Goal: Task Accomplishment & Management: Complete application form

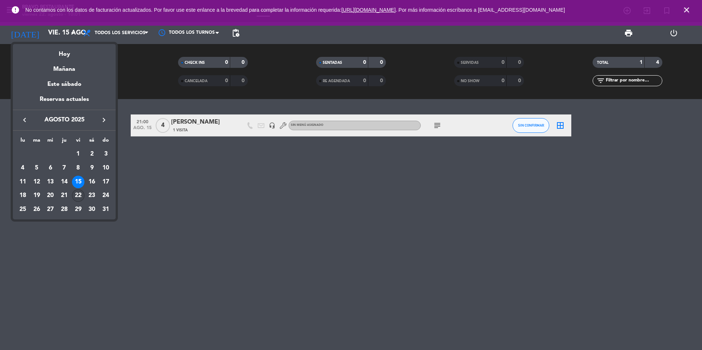
click at [84, 194] on div "22" at bounding box center [78, 196] width 12 height 12
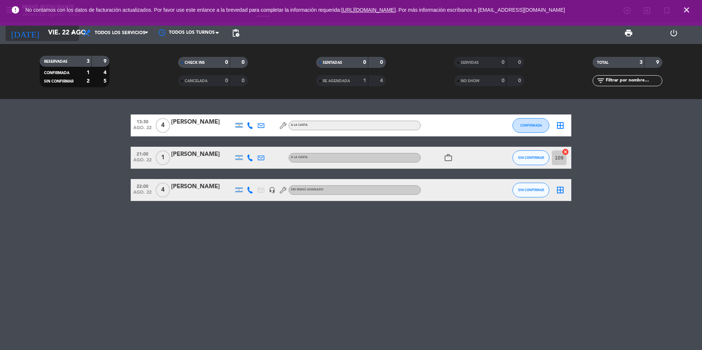
click at [44, 33] on input "vie. 22 ago." at bounding box center [86, 33] width 85 height 15
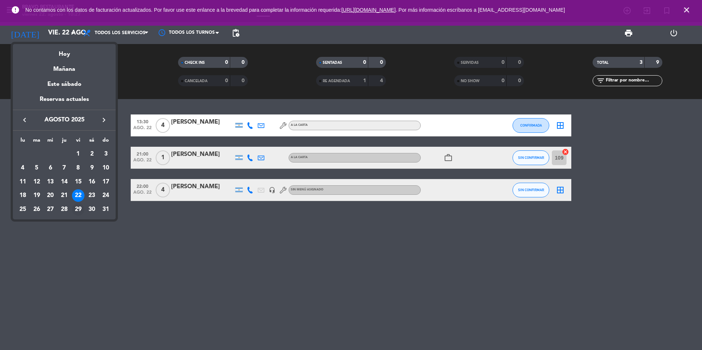
click at [77, 212] on div "29" at bounding box center [78, 209] width 12 height 12
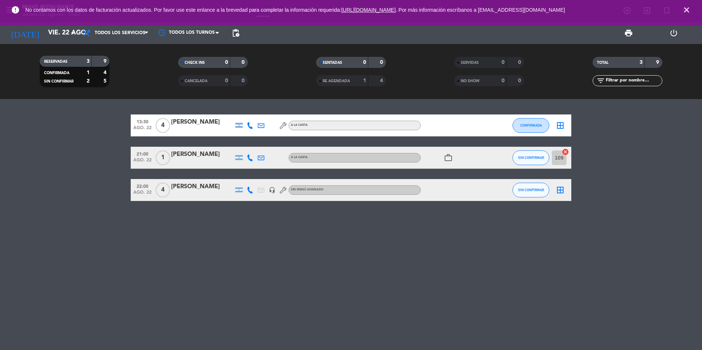
type input "vie. 29 ago."
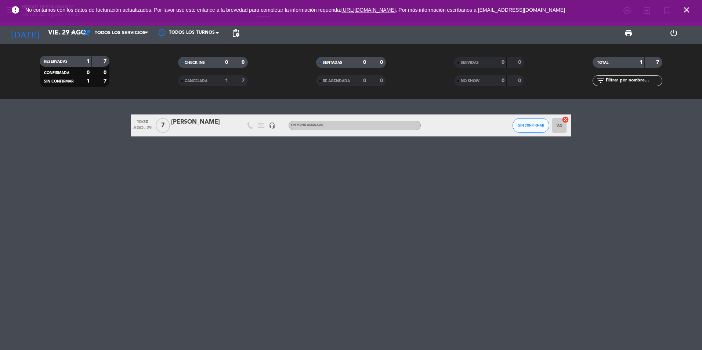
click at [199, 119] on div "[PERSON_NAME]" at bounding box center [202, 123] width 62 height 10
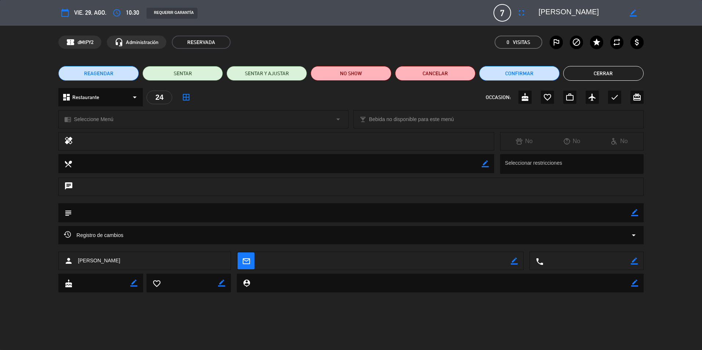
click at [502, 10] on span "7" at bounding box center [503, 13] width 18 height 18
click at [519, 14] on icon "fullscreen" at bounding box center [521, 12] width 9 height 9
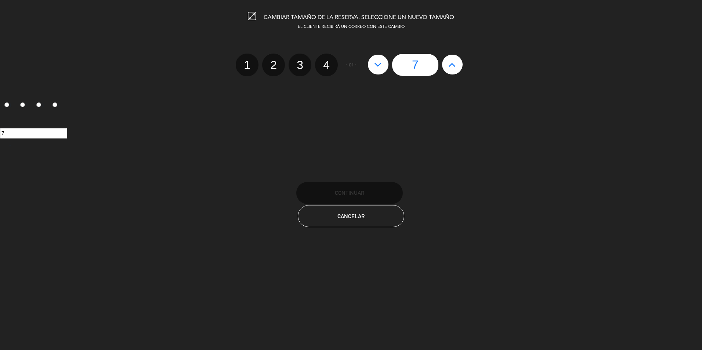
click at [451, 64] on icon at bounding box center [452, 65] width 8 height 12
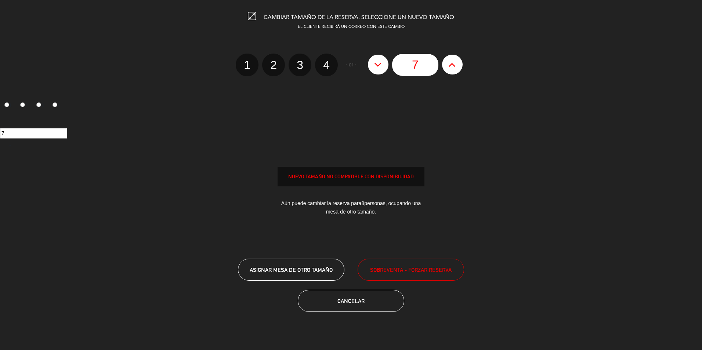
type input "8"
click at [451, 64] on icon at bounding box center [452, 65] width 8 height 12
type input "9"
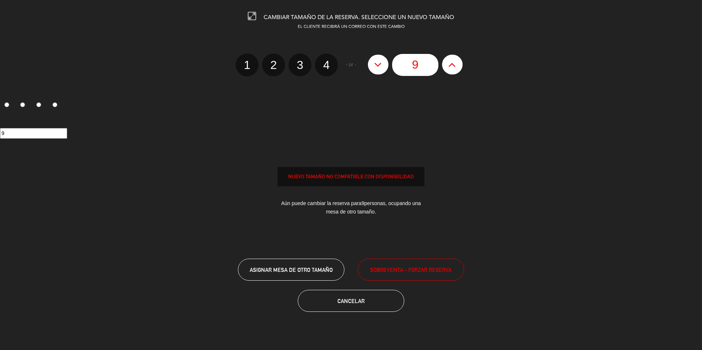
click at [451, 64] on icon at bounding box center [452, 65] width 8 height 12
type input "10"
click at [451, 64] on icon at bounding box center [452, 65] width 8 height 12
type input "11"
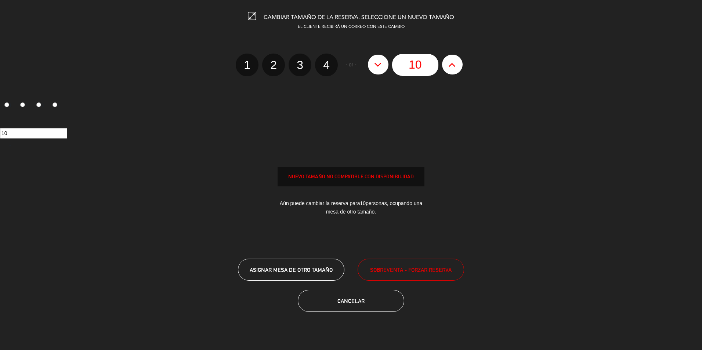
type input "11"
click at [451, 64] on icon at bounding box center [452, 65] width 8 height 12
type input "12"
click at [427, 269] on edit-booking-info-modal "CAMBIAR TAMAÑO DE LA RESERVA. SELECCIONE UN NUEVO TAMAÑO EL CLIENTE RECIBIRÁ UN…" at bounding box center [351, 175] width 702 height 350
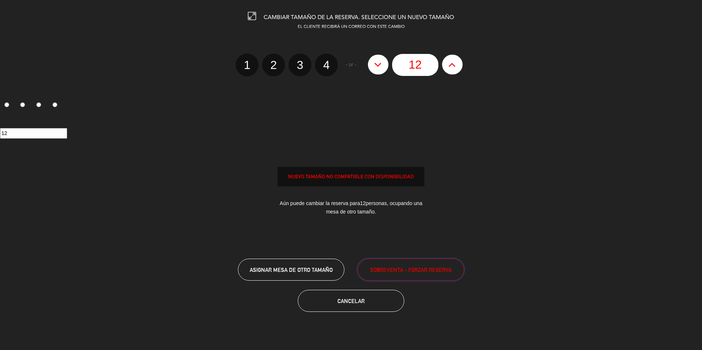
click at [411, 268] on span "SOBREVENTA - FORZAR RESERVA" at bounding box center [411, 270] width 82 height 8
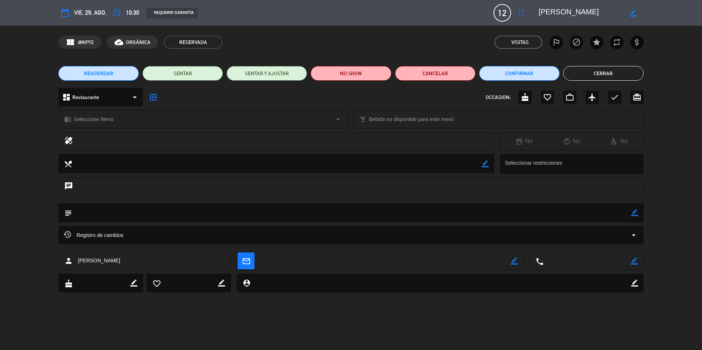
click at [599, 71] on button "Cerrar" at bounding box center [603, 73] width 80 height 15
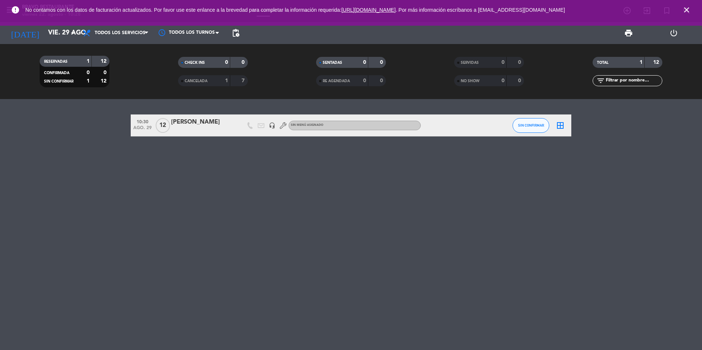
click at [32, 42] on div "[DATE] vie. 29 ago. arrow_drop_down" at bounding box center [42, 33] width 73 height 22
click at [40, 17] on span "No contamos con los datos de facturación actualizados. Por favor use este enlan…" at bounding box center [351, 10] width 652 height 16
click at [47, 39] on input "vie. 29 ago." at bounding box center [86, 33] width 85 height 15
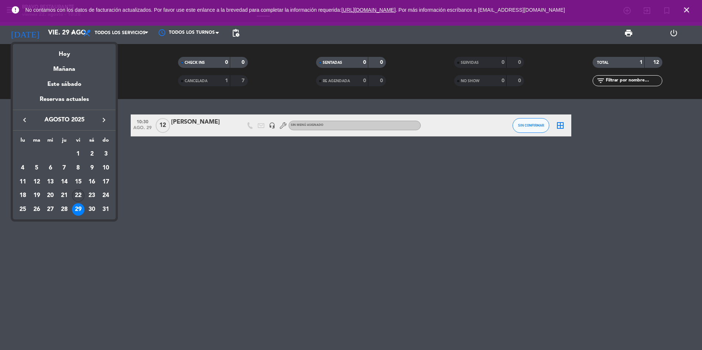
click at [75, 192] on div "22" at bounding box center [78, 196] width 12 height 12
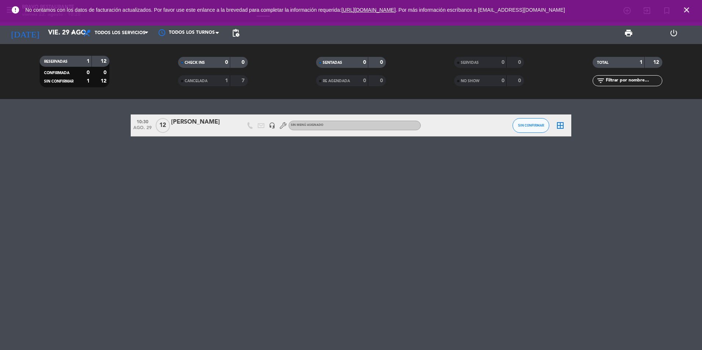
type input "vie. 22 ago."
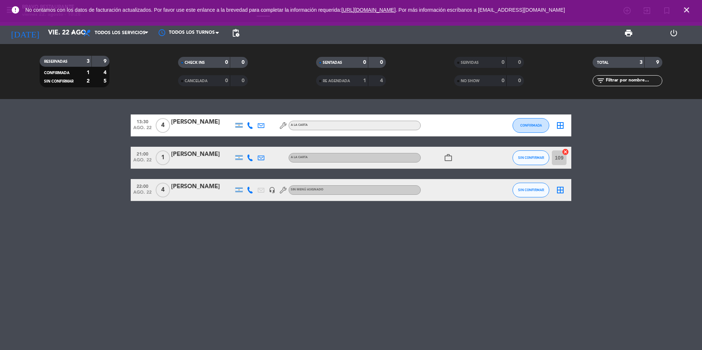
click at [687, 10] on icon "close" at bounding box center [686, 10] width 9 height 9
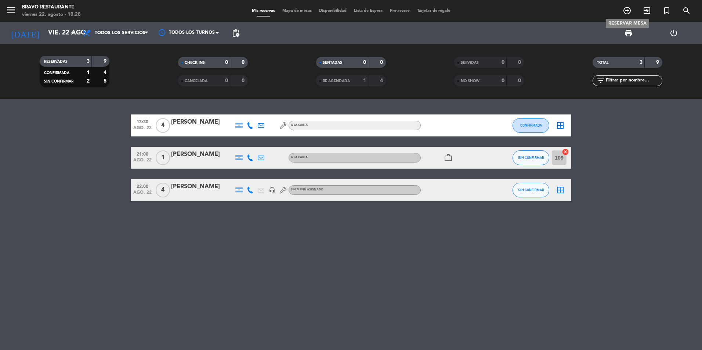
click at [631, 10] on icon "add_circle_outline" at bounding box center [627, 10] width 9 height 9
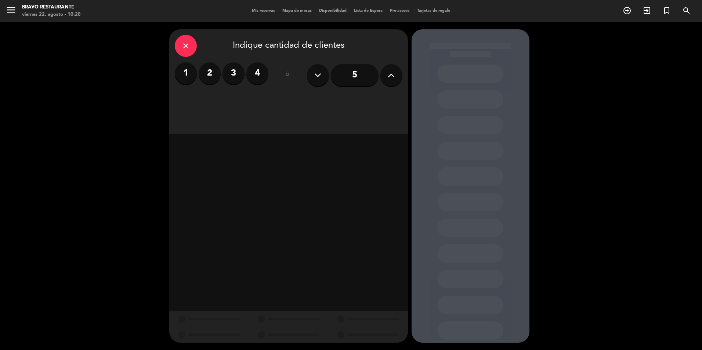
click at [204, 72] on label "2" at bounding box center [210, 73] width 22 height 22
click at [321, 99] on div "Brunch" at bounding box center [316, 100] width 55 height 15
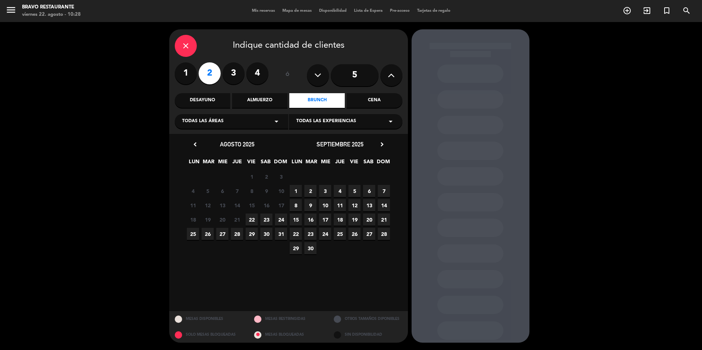
click at [256, 218] on span "22" at bounding box center [252, 220] width 12 height 12
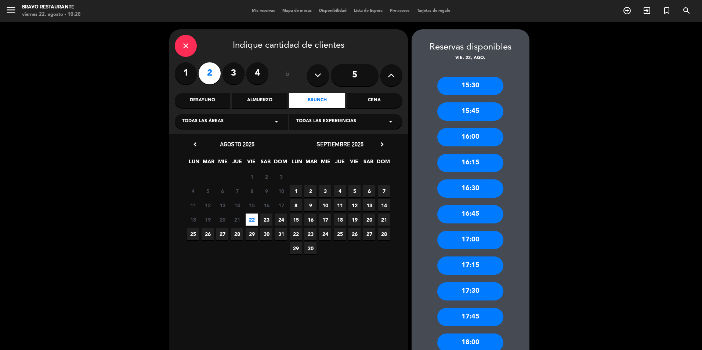
click at [451, 237] on div "17:00" at bounding box center [470, 240] width 66 height 18
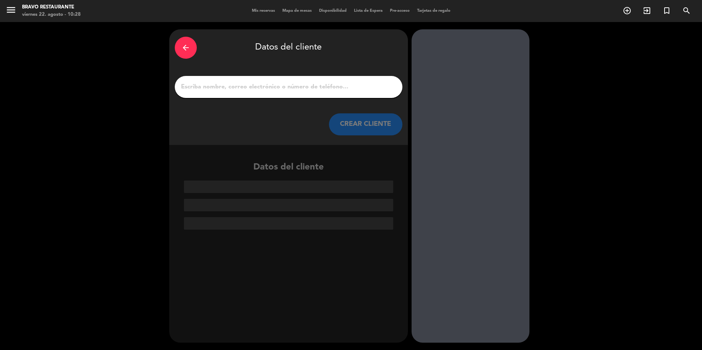
click at [326, 91] on input "1" at bounding box center [288, 87] width 217 height 10
type input "l"
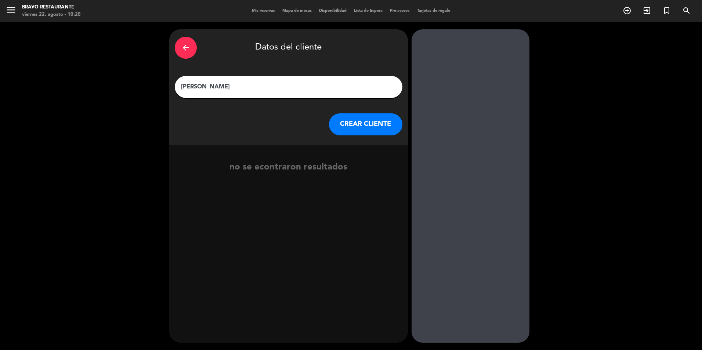
type input "[PERSON_NAME]"
click at [349, 134] on button "CREAR CLIENTE" at bounding box center [365, 124] width 73 height 22
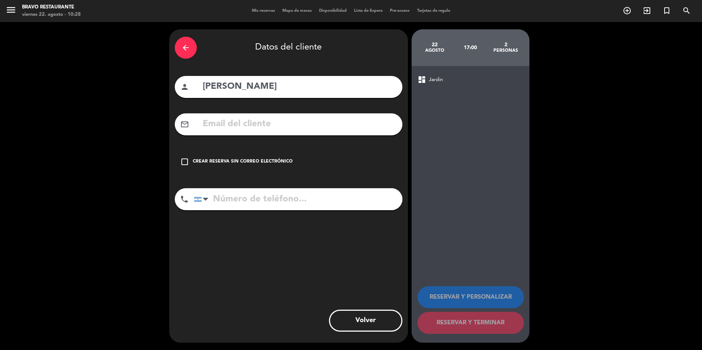
click at [208, 154] on div "check_box_outline_blank Crear reserva sin correo electrónico" at bounding box center [289, 162] width 228 height 22
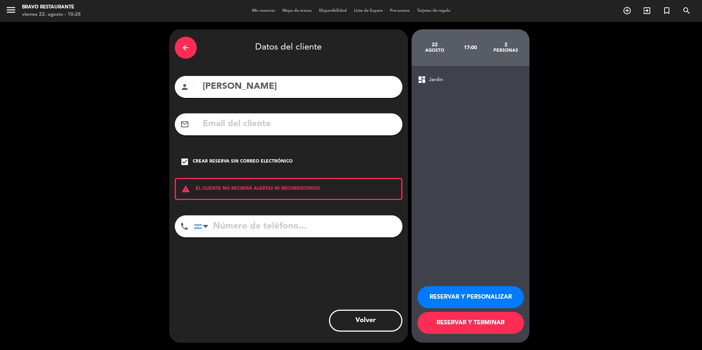
click at [470, 321] on button "RESERVAR Y TERMINAR" at bounding box center [471, 323] width 107 height 22
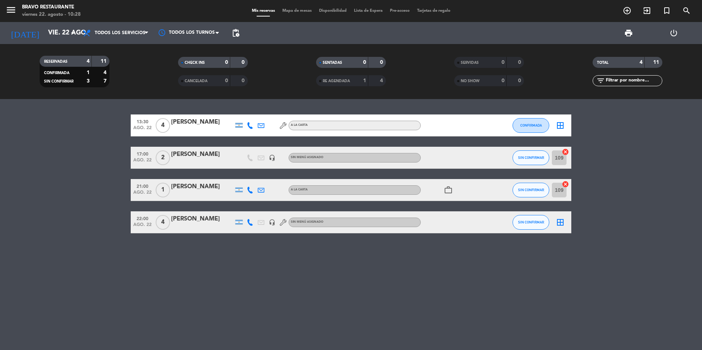
click at [40, 49] on div "RESERVADAS 4 11 CONFIRMADA 1 4 SIN CONFIRMAR 3 7 CHECK INS 0 0 CANCELADA 0 0 SE…" at bounding box center [351, 71] width 702 height 55
click at [44, 37] on input "vie. 22 ago." at bounding box center [86, 33] width 85 height 15
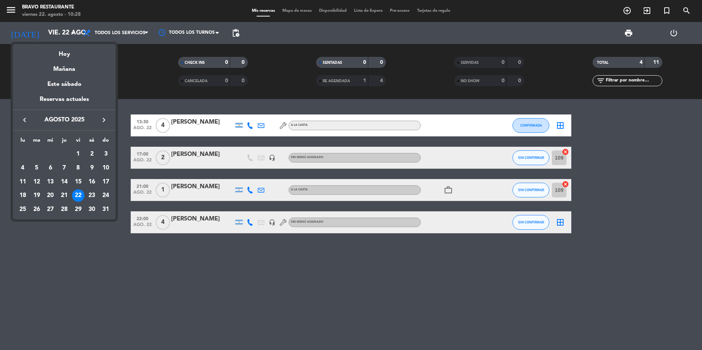
click at [61, 250] on div at bounding box center [351, 175] width 702 height 350
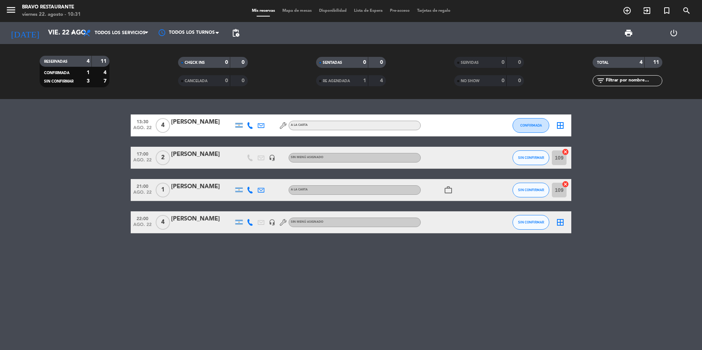
click at [213, 159] on div "[PERSON_NAME]" at bounding box center [202, 155] width 62 height 10
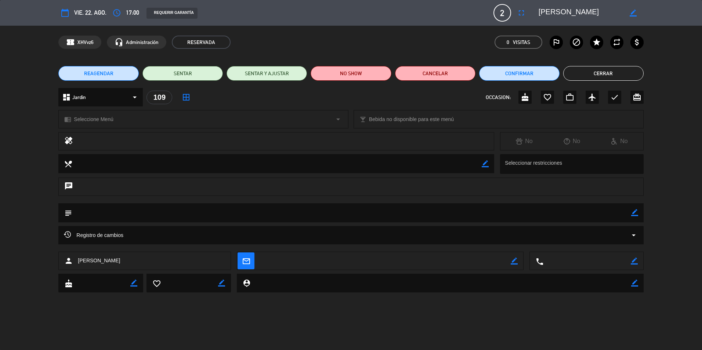
click at [634, 213] on icon "border_color" at bounding box center [634, 212] width 7 height 7
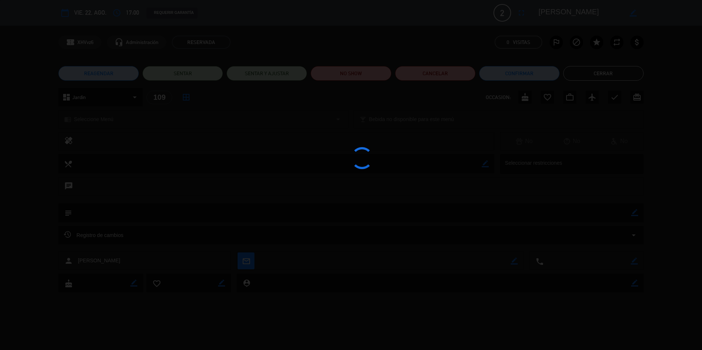
click at [618, 212] on div at bounding box center [351, 175] width 702 height 350
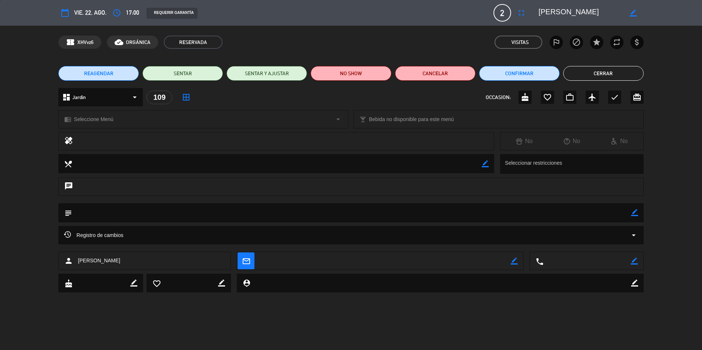
click at [582, 214] on textarea at bounding box center [351, 212] width 559 height 19
click at [642, 211] on div "subject border_color" at bounding box center [350, 212] width 585 height 19
click at [639, 210] on div "subject border_color" at bounding box center [350, 212] width 585 height 19
click at [638, 210] on div "subject border_color" at bounding box center [350, 212] width 585 height 19
click at [636, 210] on icon "border_color" at bounding box center [634, 212] width 7 height 7
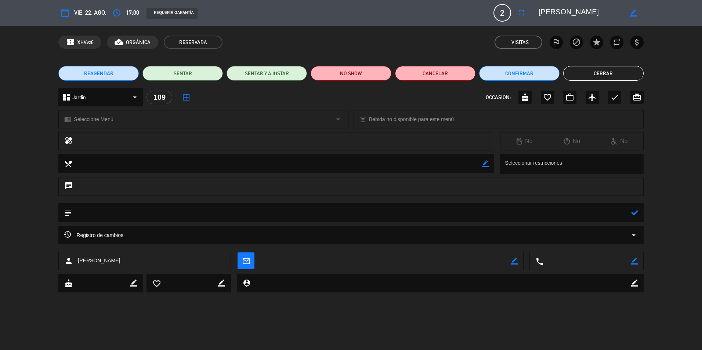
click at [284, 207] on textarea at bounding box center [351, 212] width 559 height 19
type textarea "factura a, datos ya guardados en caja."
click at [636, 214] on icon at bounding box center [634, 212] width 7 height 7
click at [602, 73] on button "Cerrar" at bounding box center [603, 73] width 80 height 15
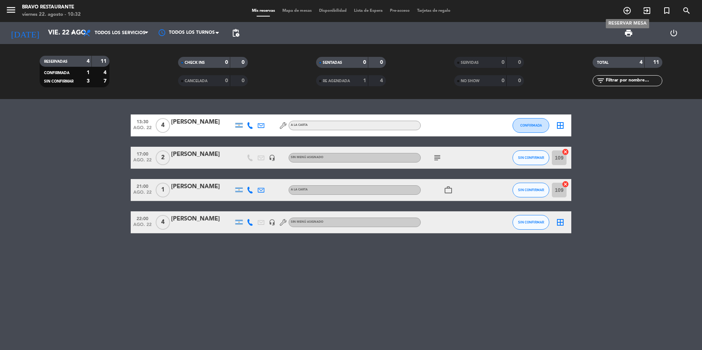
click at [630, 7] on icon "add_circle_outline" at bounding box center [627, 10] width 9 height 9
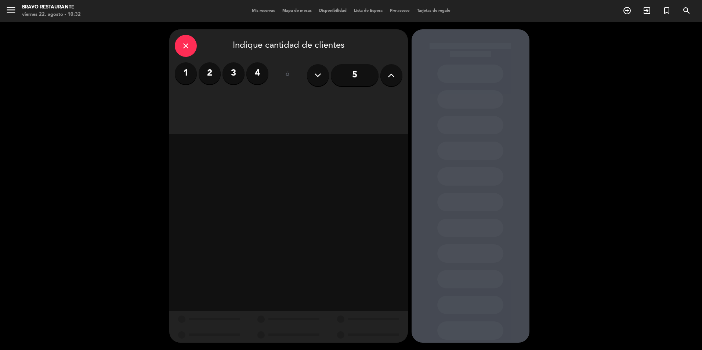
click at [198, 77] on div "1 2 3 4" at bounding box center [222, 73] width 94 height 22
click at [202, 75] on label "2" at bounding box center [210, 73] width 22 height 22
click at [277, 101] on div "Almuerzo" at bounding box center [259, 100] width 55 height 15
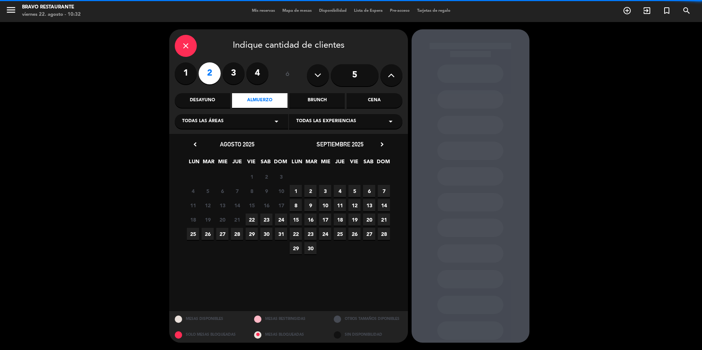
click at [256, 221] on span "22" at bounding box center [252, 220] width 12 height 12
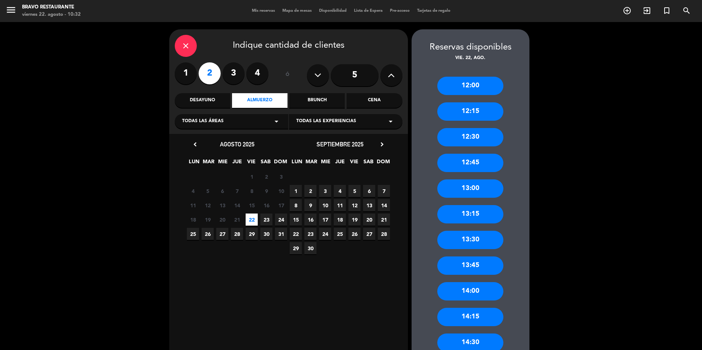
click at [476, 140] on div "12:30" at bounding box center [470, 137] width 66 height 18
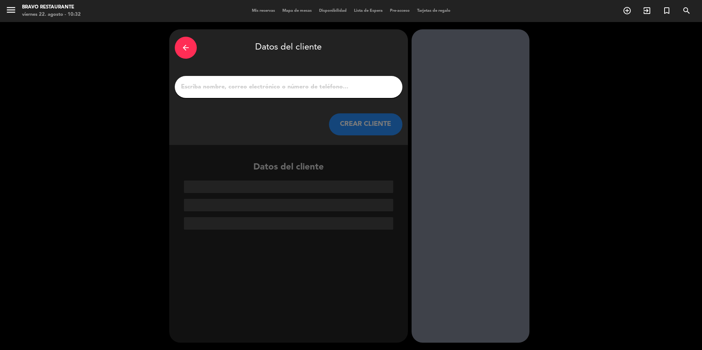
click at [362, 92] on input "1" at bounding box center [288, 87] width 217 height 10
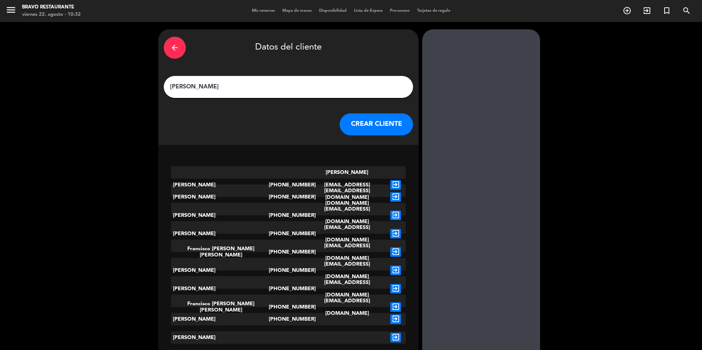
type input "[PERSON_NAME]"
click at [361, 119] on button "CREAR CLIENTE" at bounding box center [376, 124] width 73 height 22
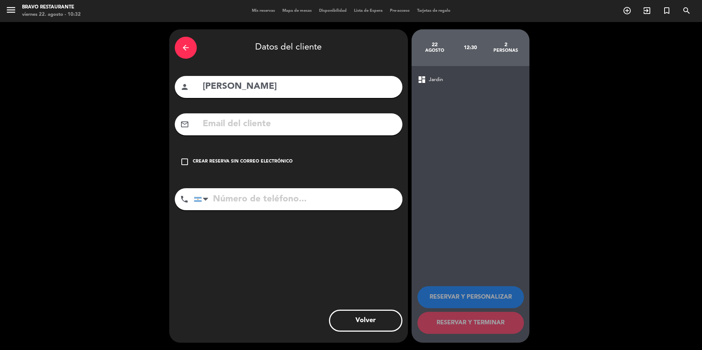
click at [199, 154] on div "check_box_outline_blank Crear reserva sin correo electrónico" at bounding box center [289, 162] width 228 height 22
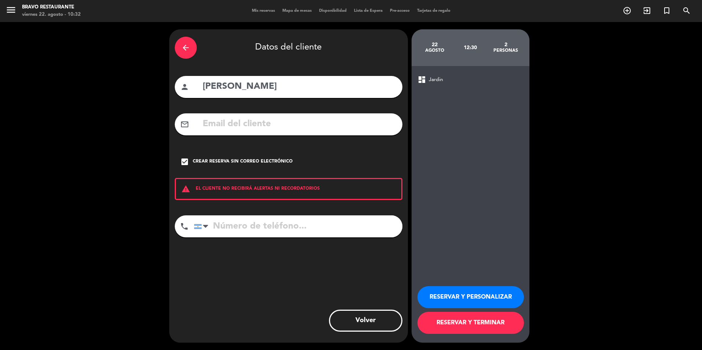
click at [451, 327] on button "RESERVAR Y TERMINAR" at bounding box center [471, 323] width 107 height 22
